Goal: Check status: Check status

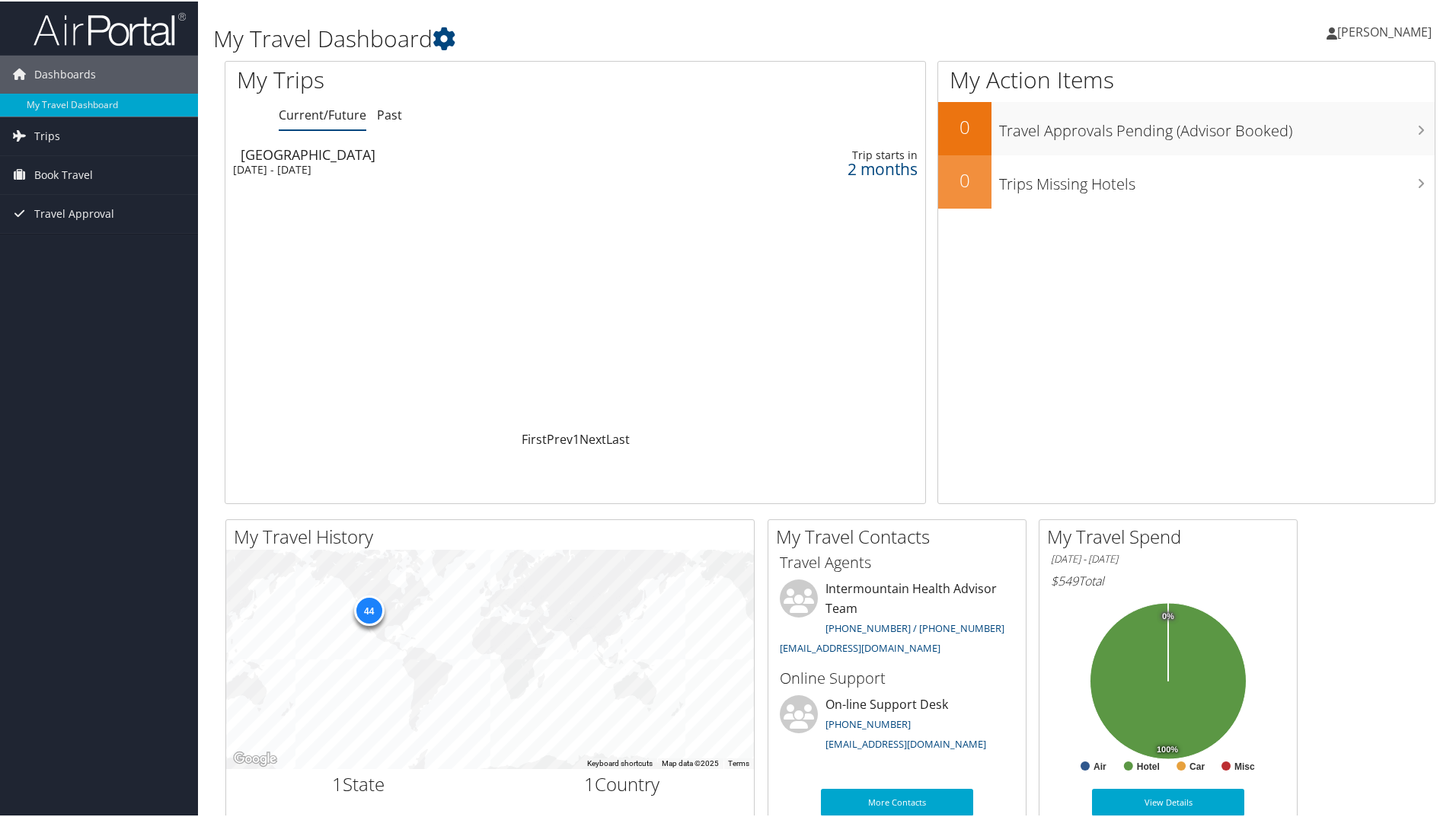
click at [301, 160] on div "[GEOGRAPHIC_DATA]" at bounding box center [459, 153] width 438 height 14
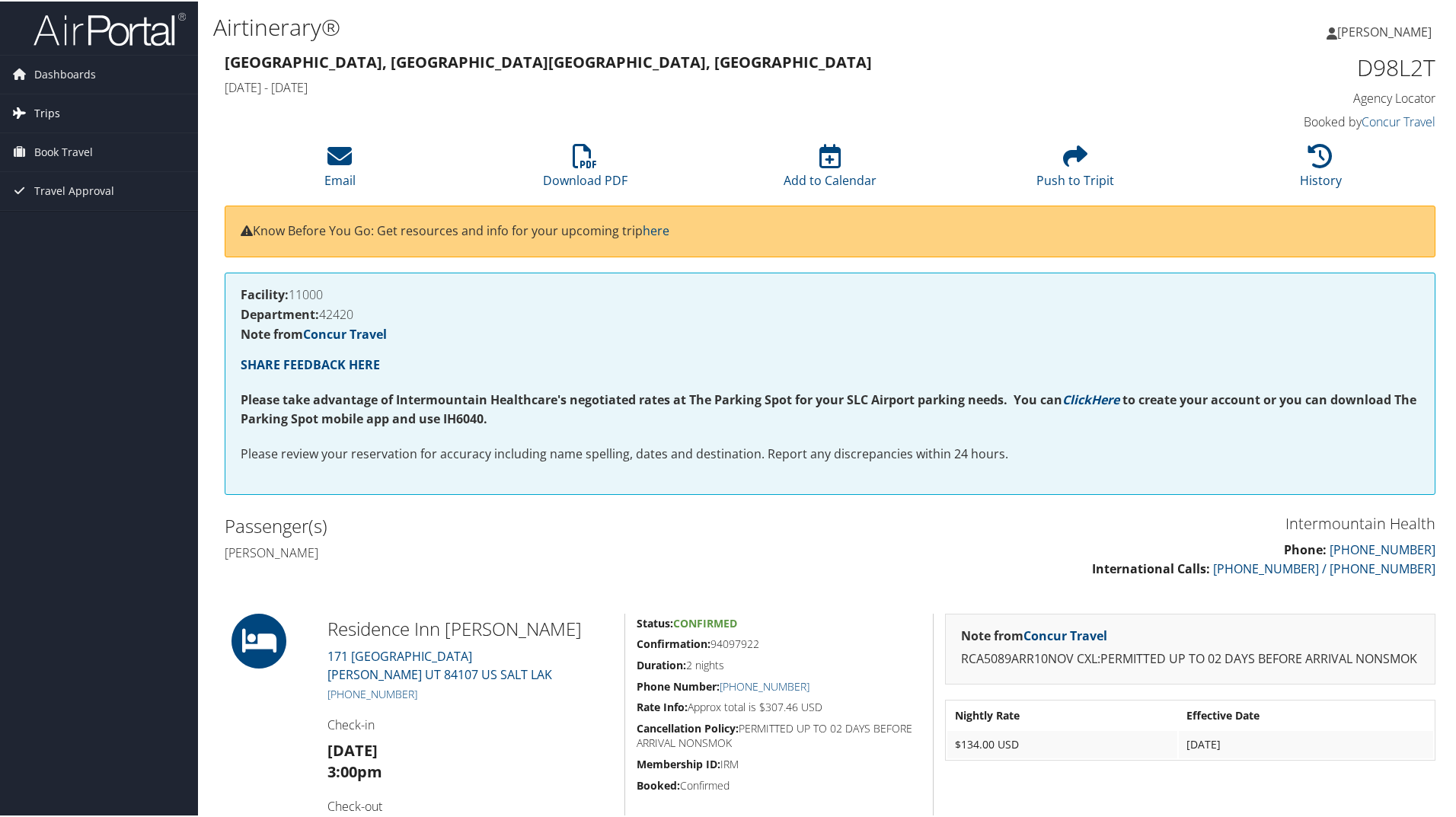
click at [50, 102] on span "Trips" at bounding box center [47, 112] width 26 height 38
click at [85, 145] on link "Current/Future Trips" at bounding box center [99, 142] width 198 height 22
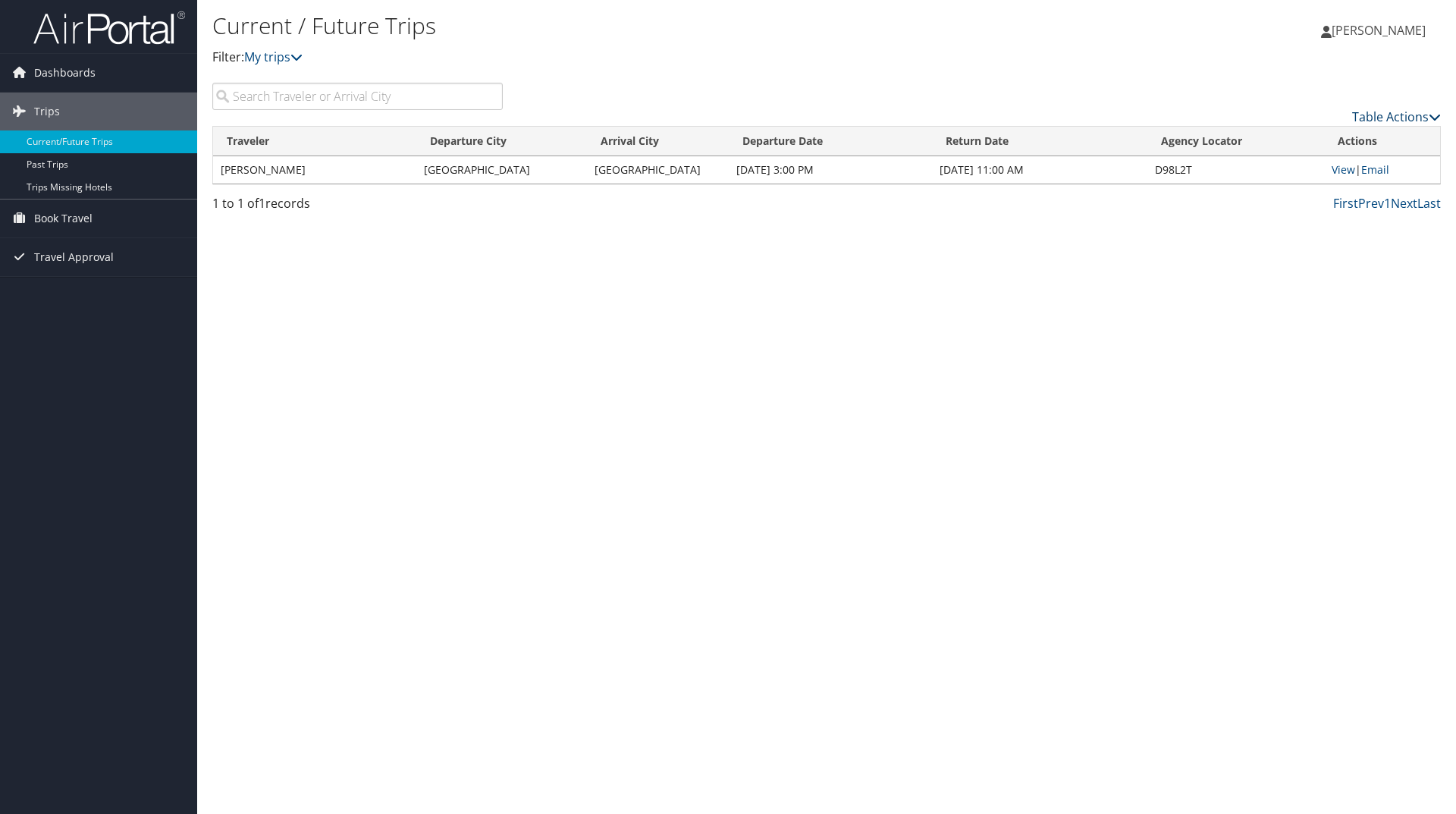
click at [1435, 113] on icon at bounding box center [1435, 116] width 13 height 13
click at [1435, 113] on div at bounding box center [728, 407] width 1456 height 814
click at [1343, 166] on link "View" at bounding box center [1344, 170] width 23 height 15
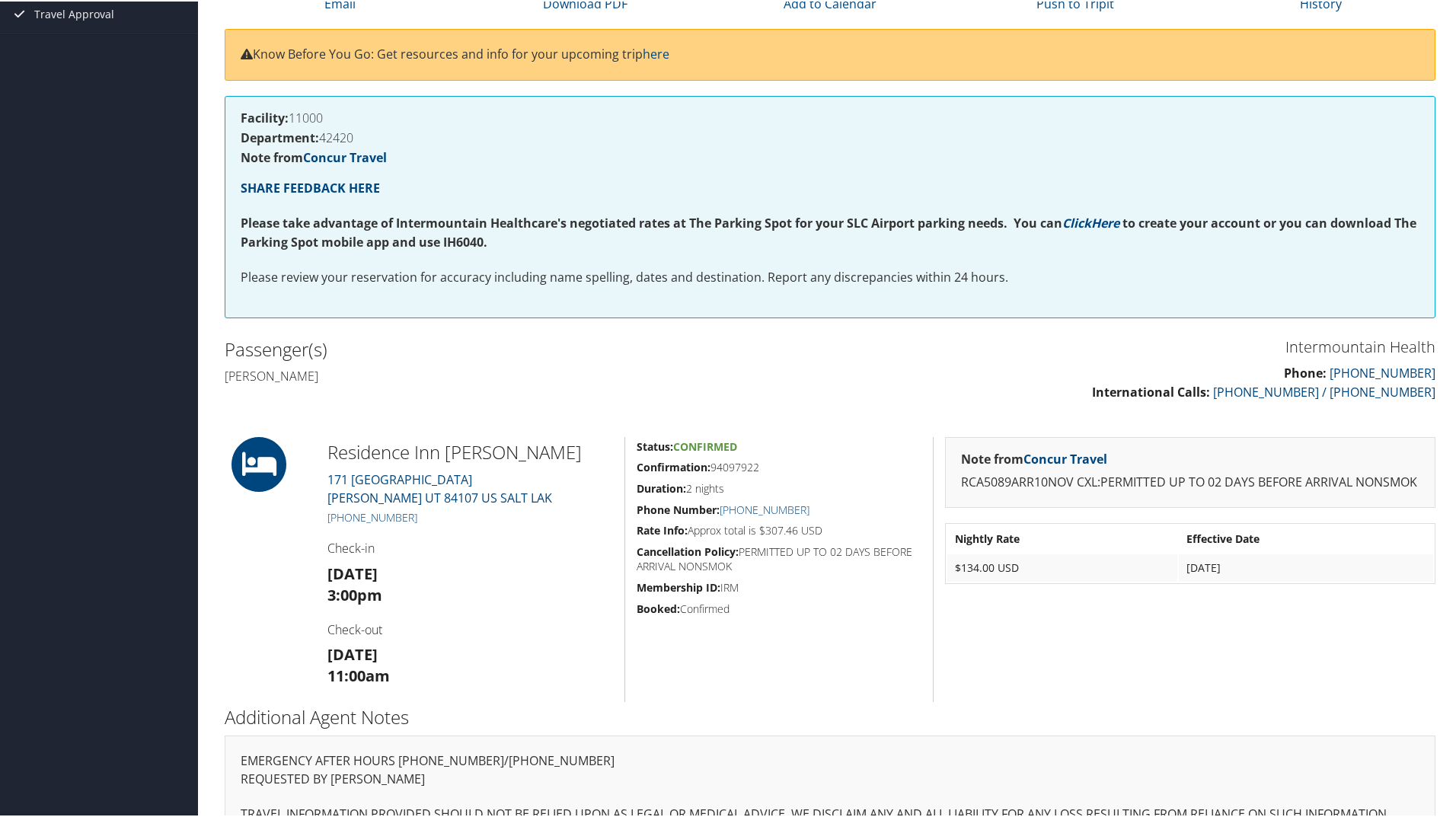
scroll to position [214, 0]
